Goal: Information Seeking & Learning: Learn about a topic

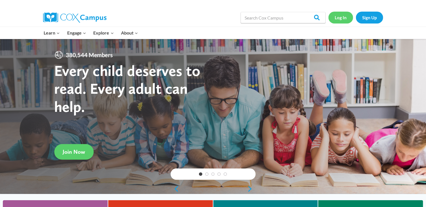
click at [342, 20] on link "Log In" at bounding box center [341, 18] width 25 height 12
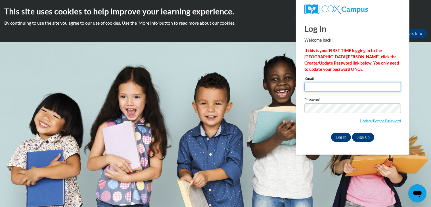
type input "linasmontessori@gmail.com"
click at [342, 136] on input "Log In" at bounding box center [341, 137] width 20 height 9
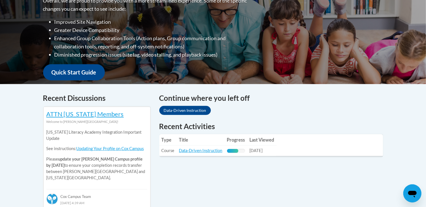
scroll to position [170, 0]
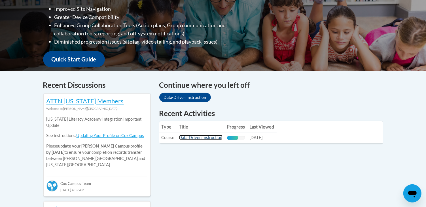
click at [206, 138] on link "Data-Driven Instruction" at bounding box center [200, 137] width 43 height 5
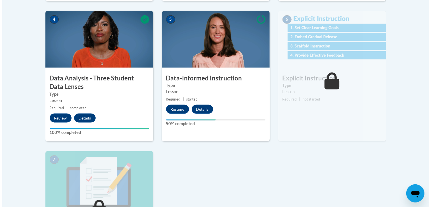
scroll to position [312, 0]
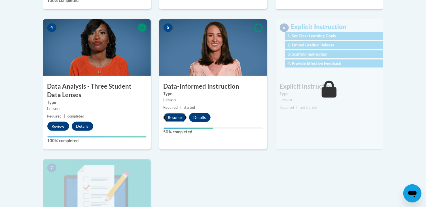
click at [178, 115] on button "Resume" at bounding box center [175, 117] width 23 height 9
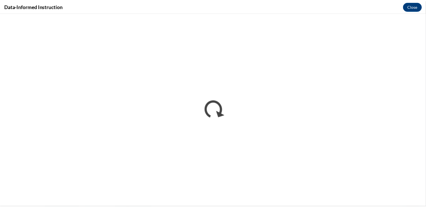
scroll to position [0, 0]
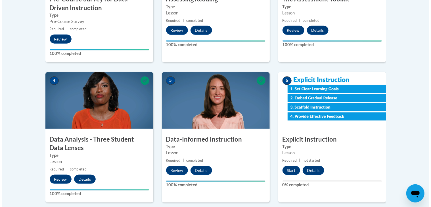
scroll to position [255, 0]
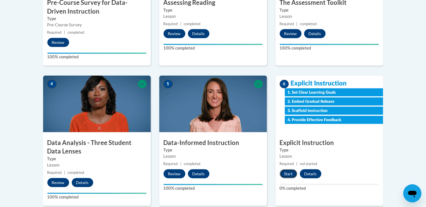
click at [289, 171] on button "Start" at bounding box center [289, 174] width 18 height 9
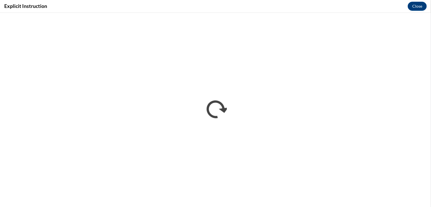
scroll to position [0, 0]
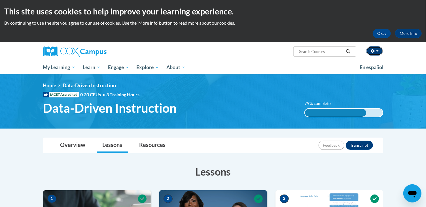
click at [379, 51] on span "button" at bounding box center [378, 50] width 2 height 1
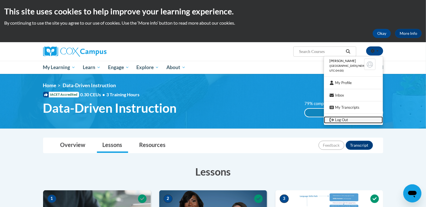
click at [340, 121] on link "Log Out" at bounding box center [353, 120] width 59 height 7
